Goal: Find specific page/section: Find specific page/section

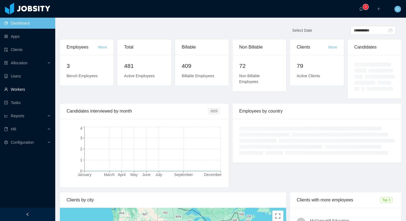
click at [17, 92] on link "Workers" at bounding box center [27, 89] width 47 height 11
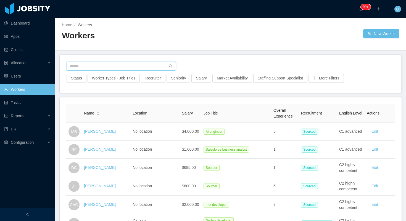
click at [123, 68] on input "text" at bounding box center [121, 66] width 109 height 9
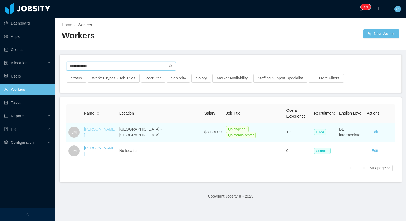
type input "**********"
click at [95, 133] on link "[PERSON_NAME]" at bounding box center [99, 132] width 31 height 10
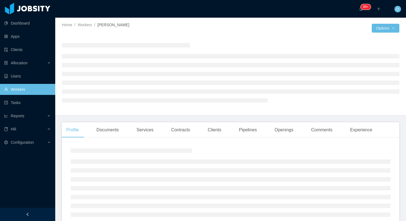
click at [95, 133] on div "Documents" at bounding box center [107, 129] width 31 height 15
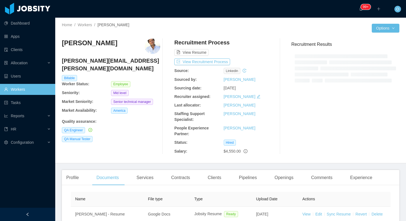
scroll to position [40, 0]
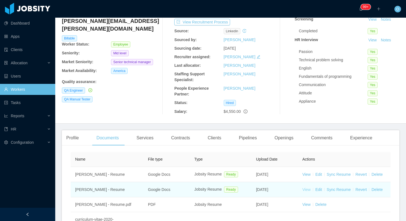
click at [304, 190] on link "View" at bounding box center [306, 190] width 8 height 4
